Goal: Check status: Check status

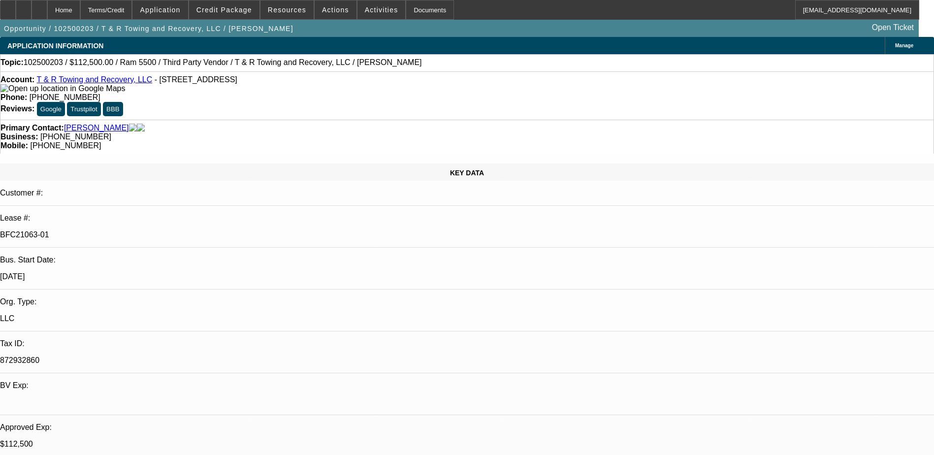
select select "0"
select select "3"
select select "0.1"
select select "4"
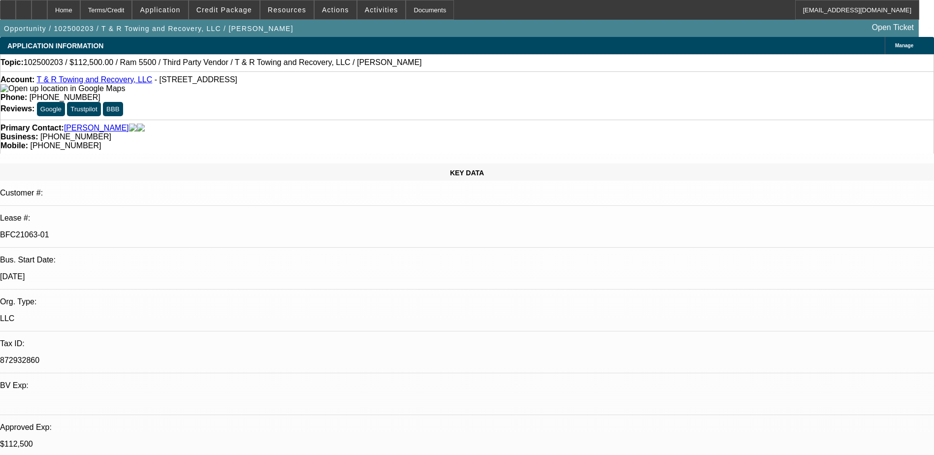
select select "0"
select select "3"
select select "0"
select select "6"
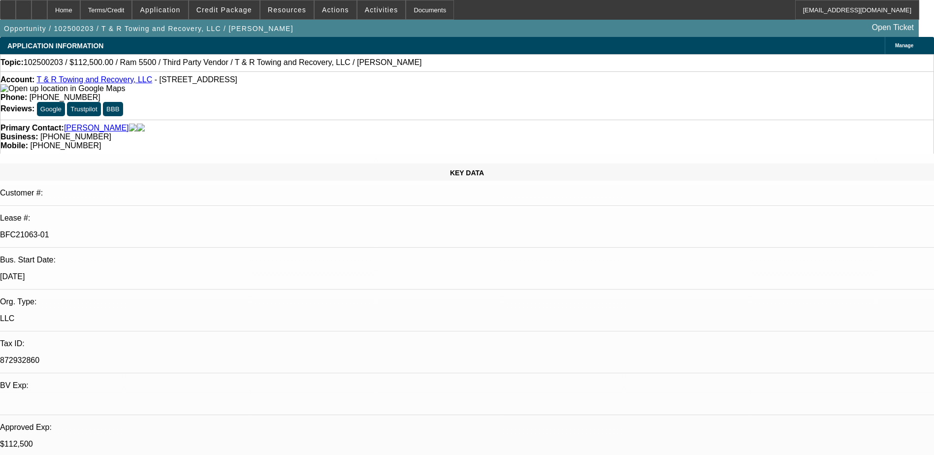
select select "0"
select select "3"
select select "0"
select select "6"
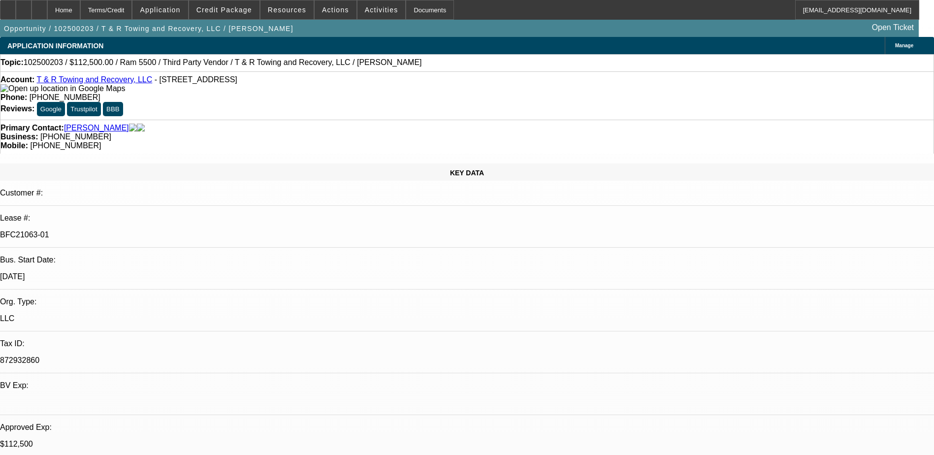
select select "0"
select select "3"
select select "0"
select select "6"
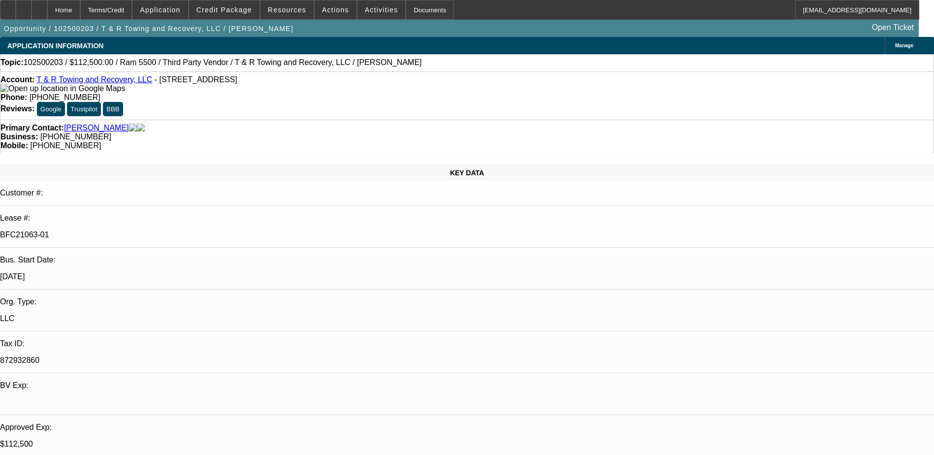
scroll to position [1083, 0]
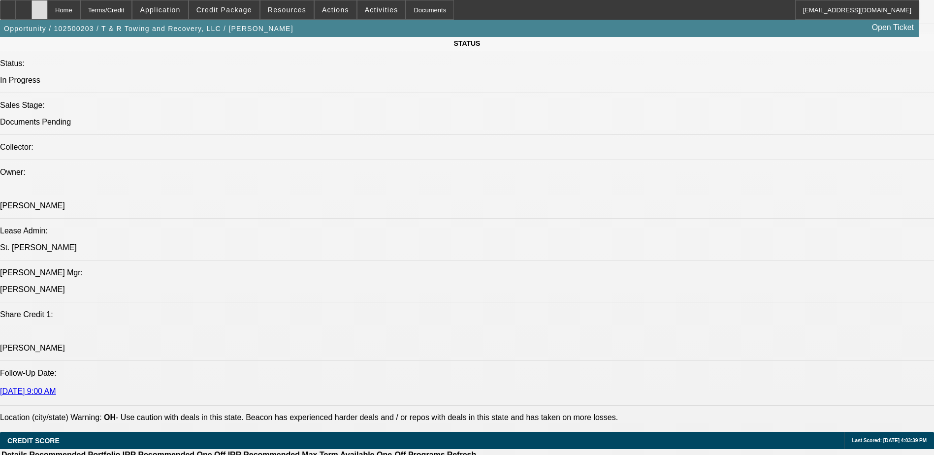
click at [47, 6] on div at bounding box center [40, 10] width 16 height 20
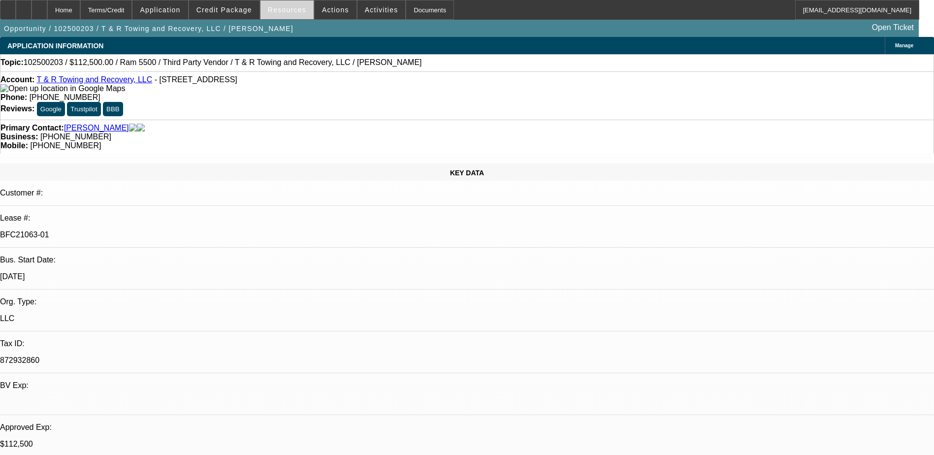
select select "0"
select select "0.1"
select select "0"
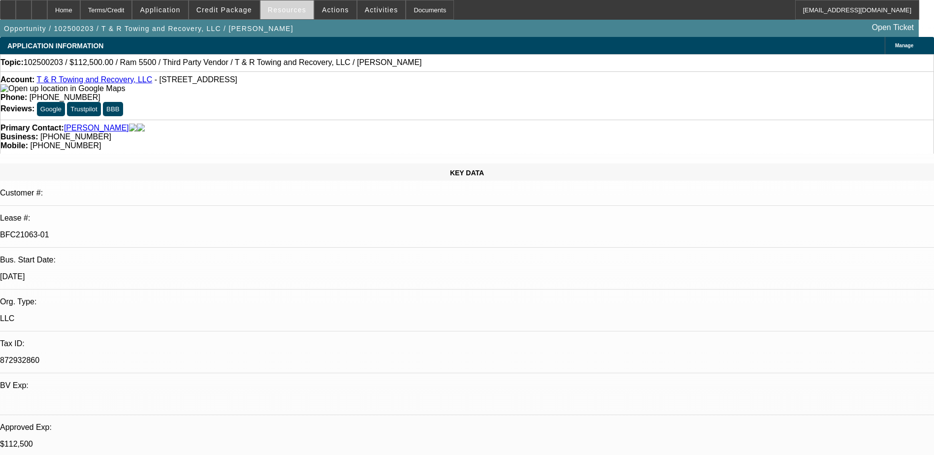
select select "0"
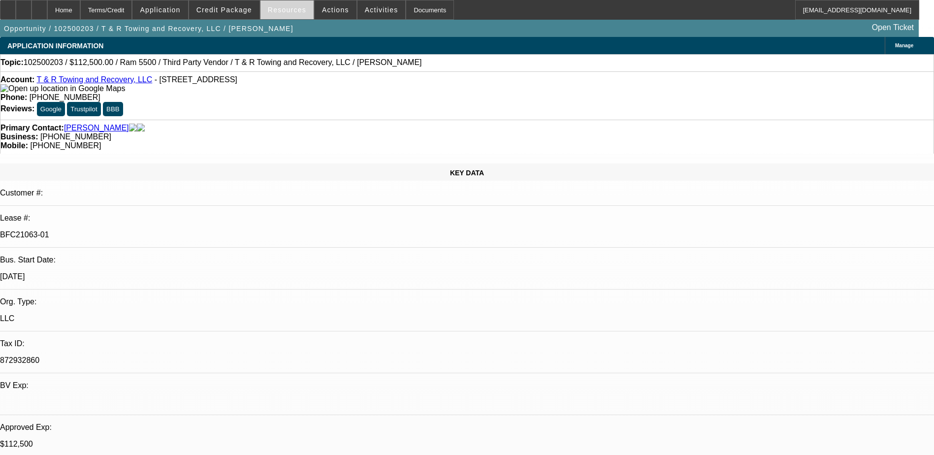
select select "0"
select select "1"
select select "3"
select select "4"
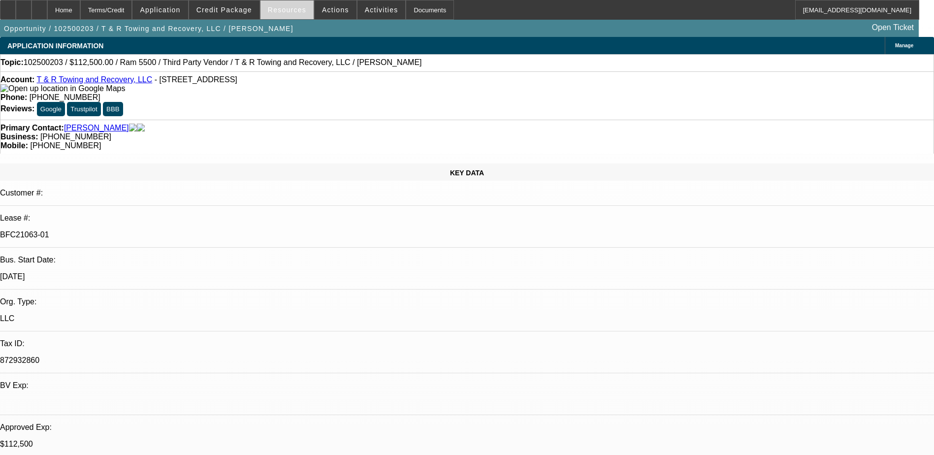
select select "1"
select select "3"
select select "6"
select select "1"
select select "3"
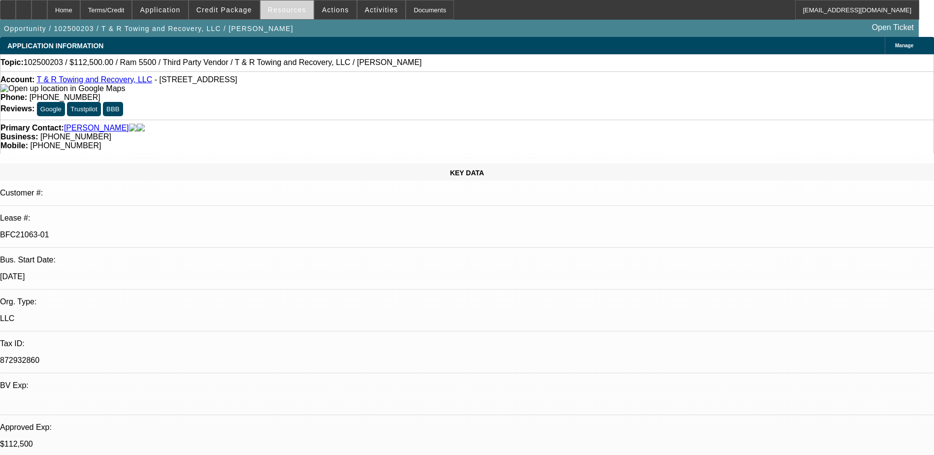
select select "6"
select select "1"
select select "3"
select select "6"
